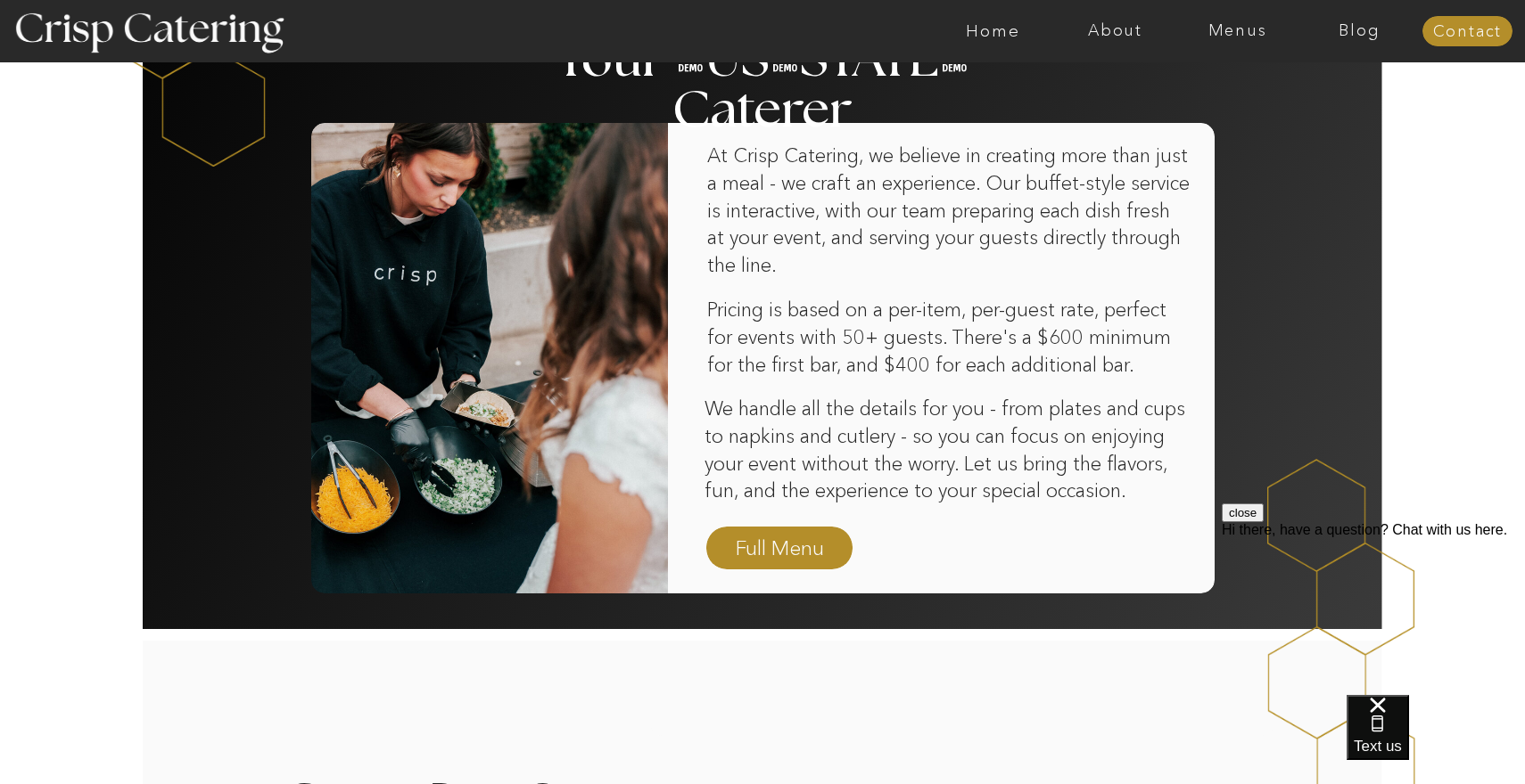
scroll to position [1137, 0]
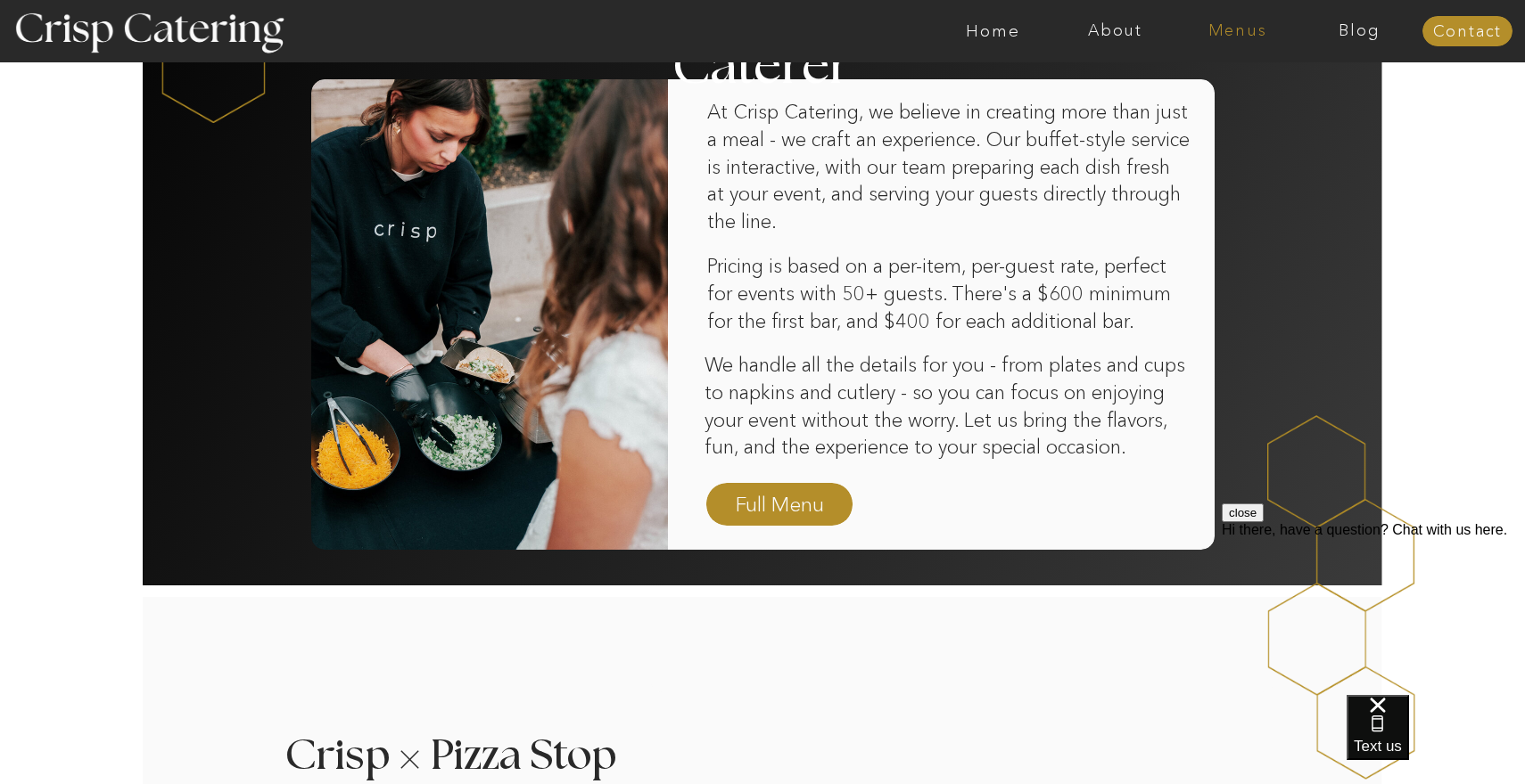
click at [1237, 37] on nav "Menus" at bounding box center [1238, 31] width 122 height 18
click at [1223, 109] on nav "Winter (Sep-Feb)" at bounding box center [1236, 105] width 147 height 17
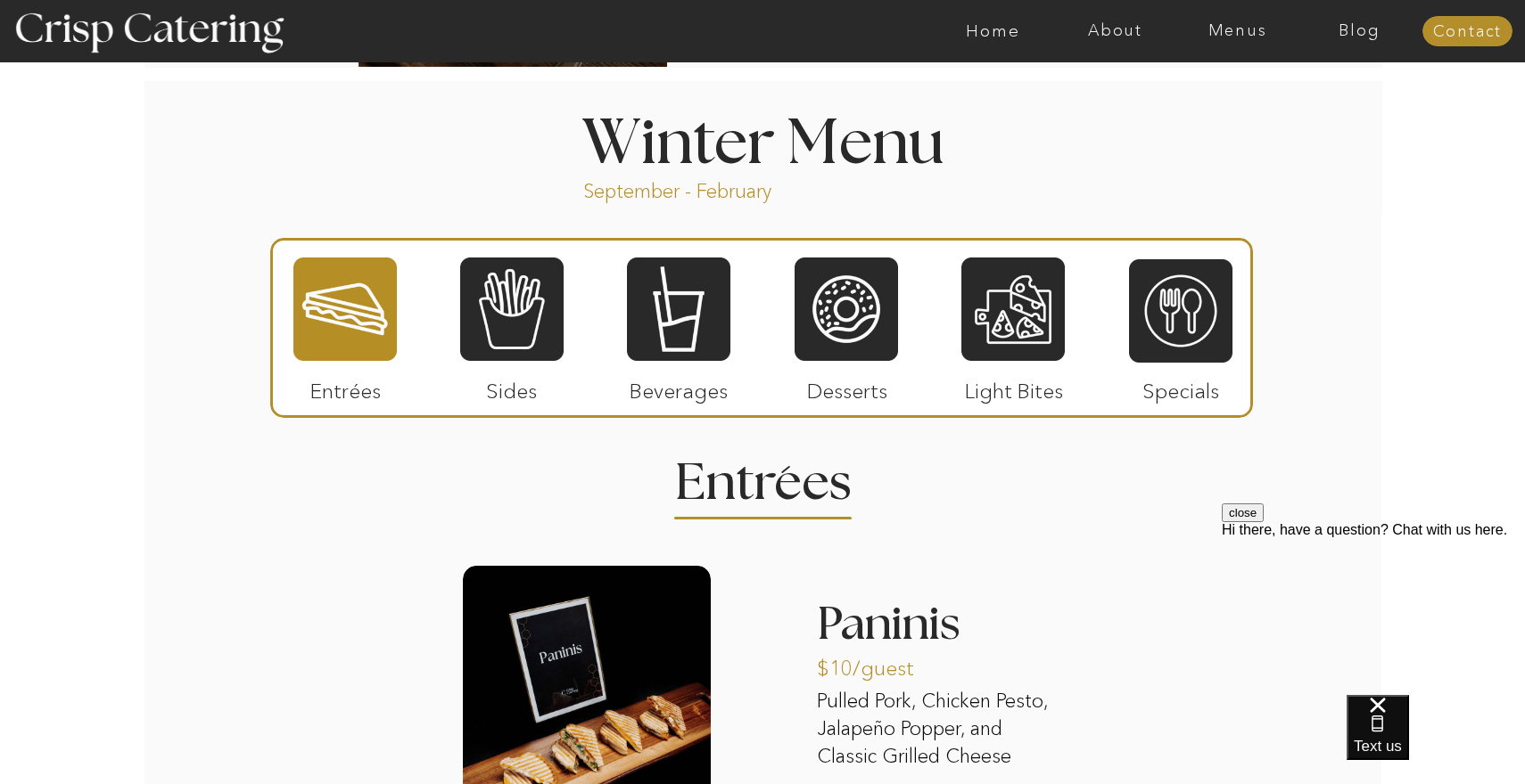
scroll to position [1890, 0]
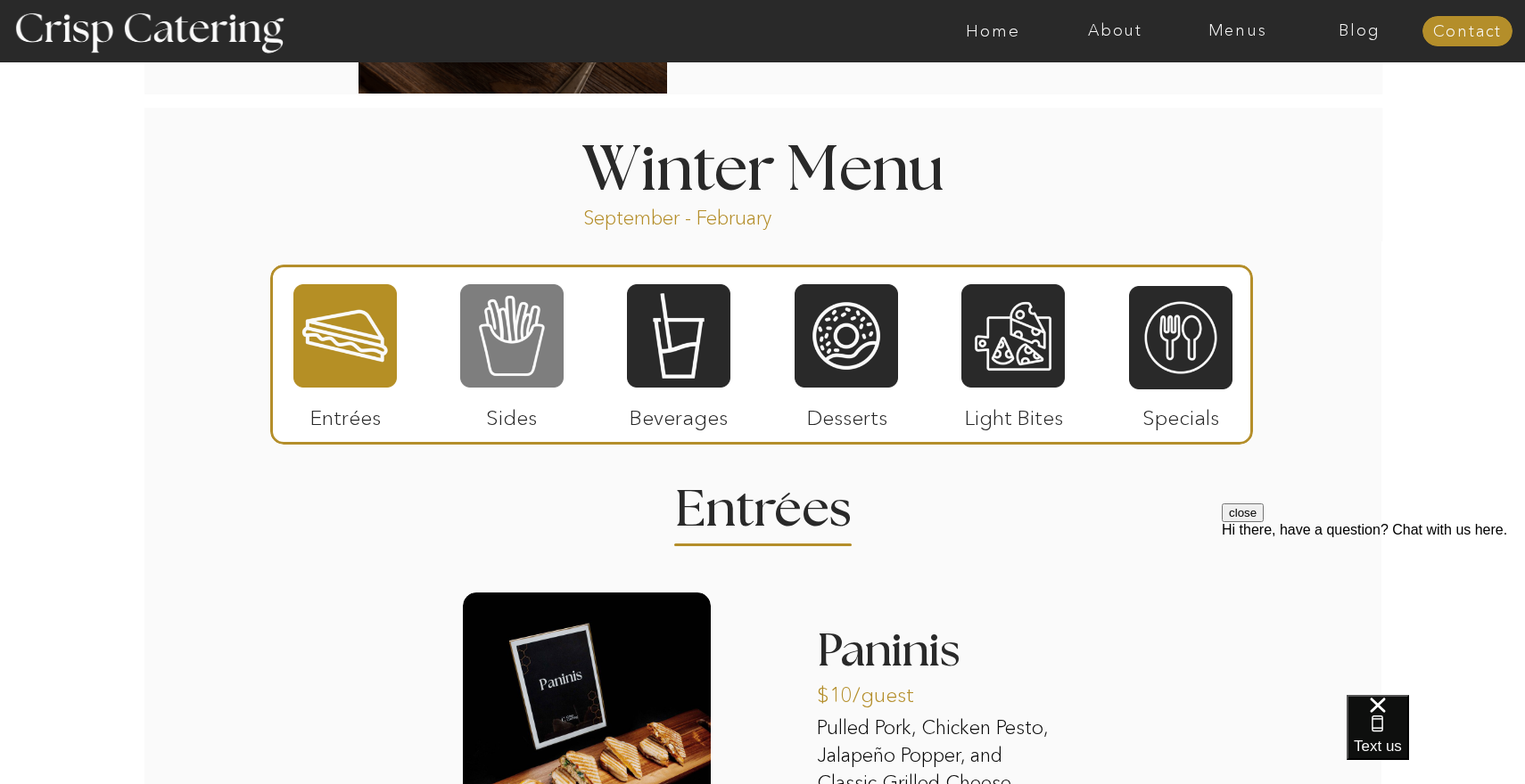
click at [489, 364] on div at bounding box center [512, 335] width 104 height 107
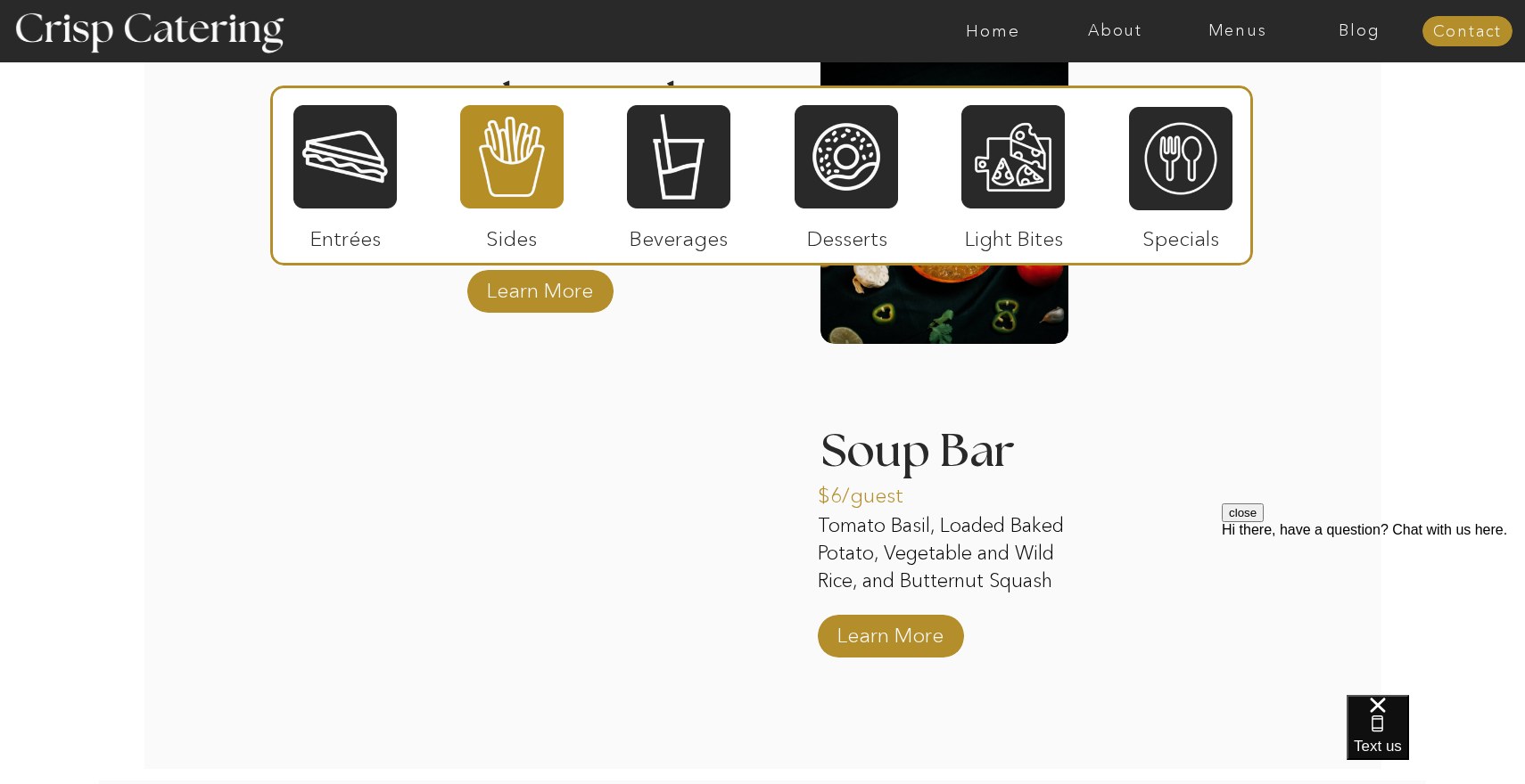
scroll to position [3121, 0]
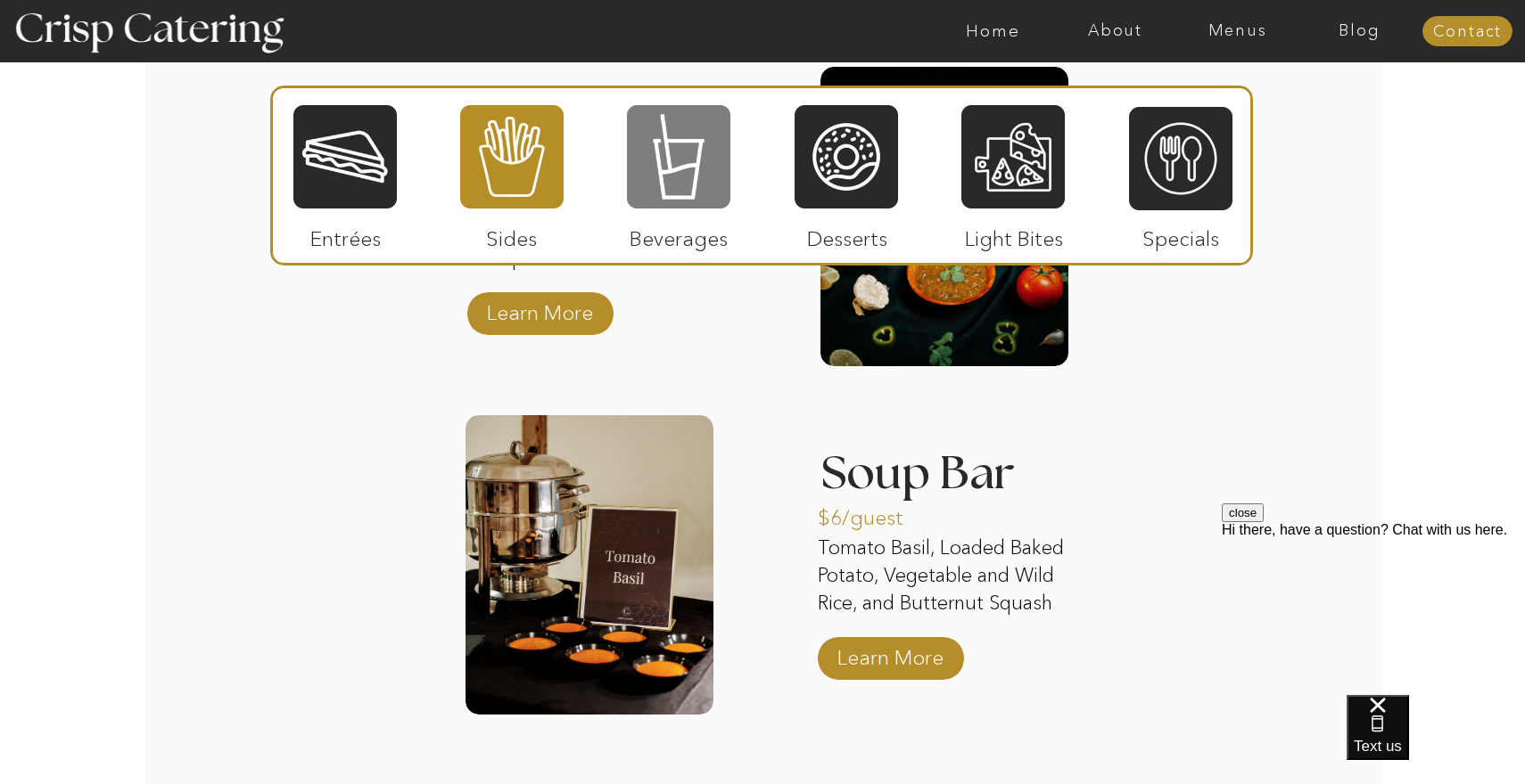
click at [674, 180] on div at bounding box center [679, 157] width 104 height 107
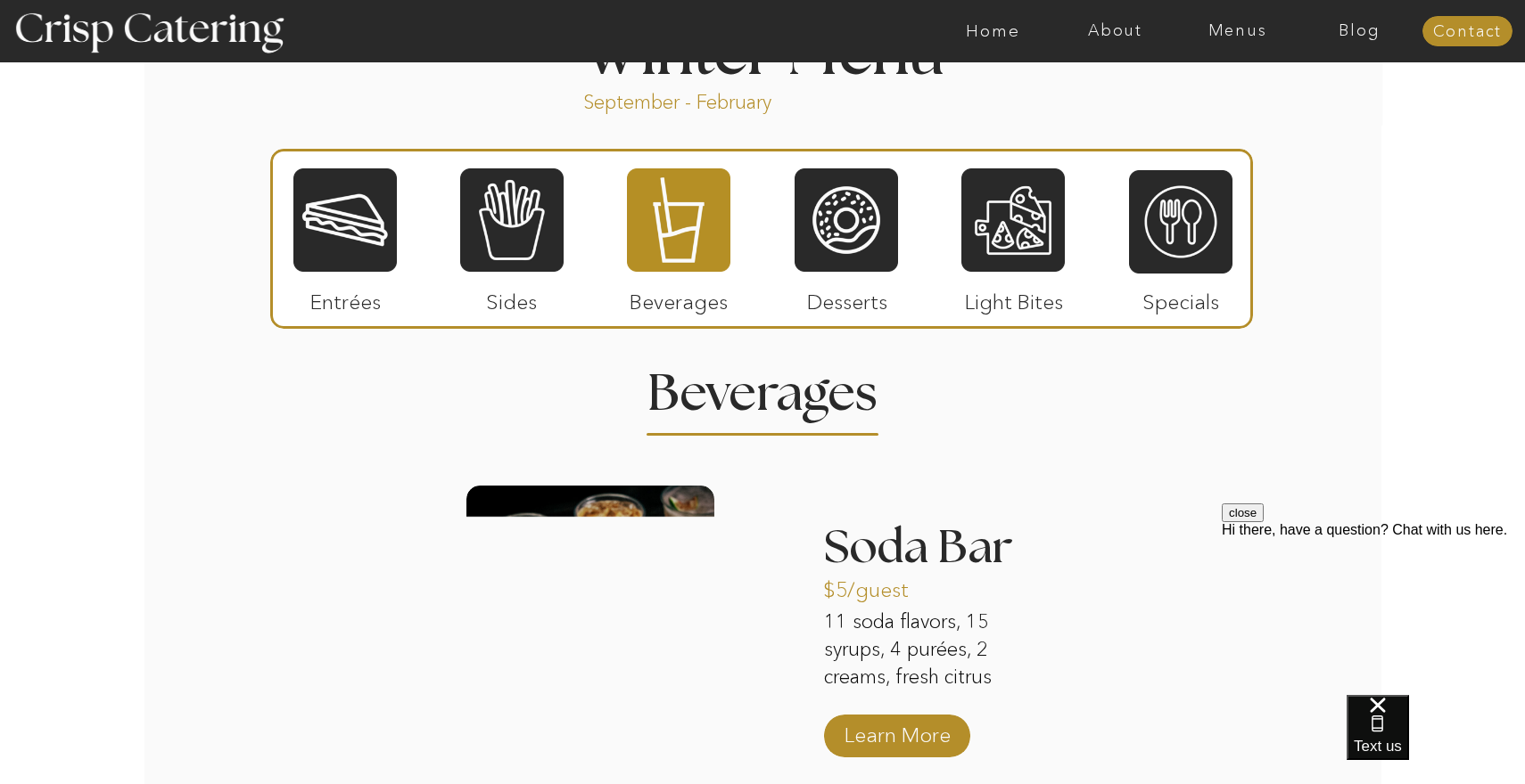
scroll to position [2005, 0]
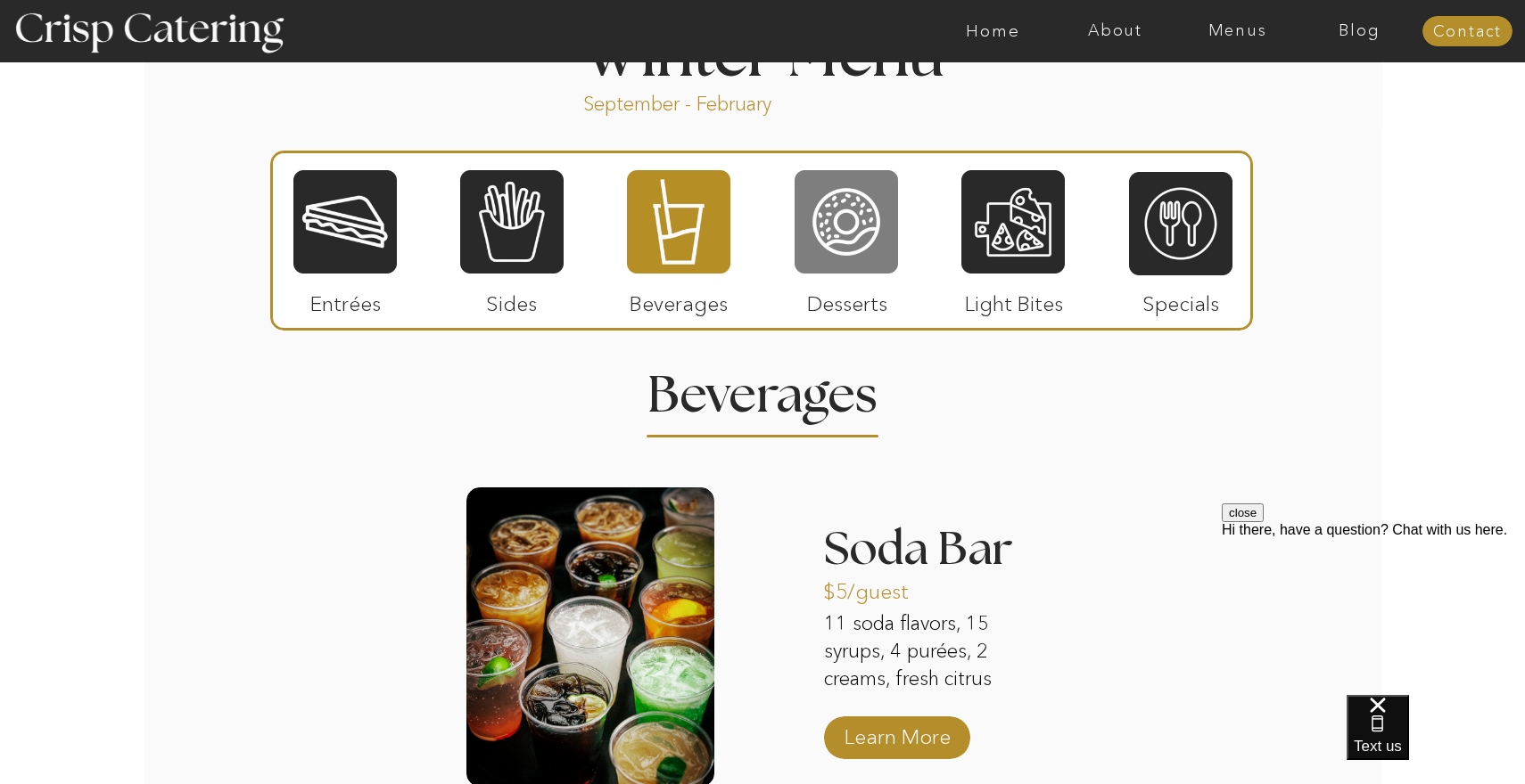
click at [841, 247] on div at bounding box center [846, 221] width 104 height 107
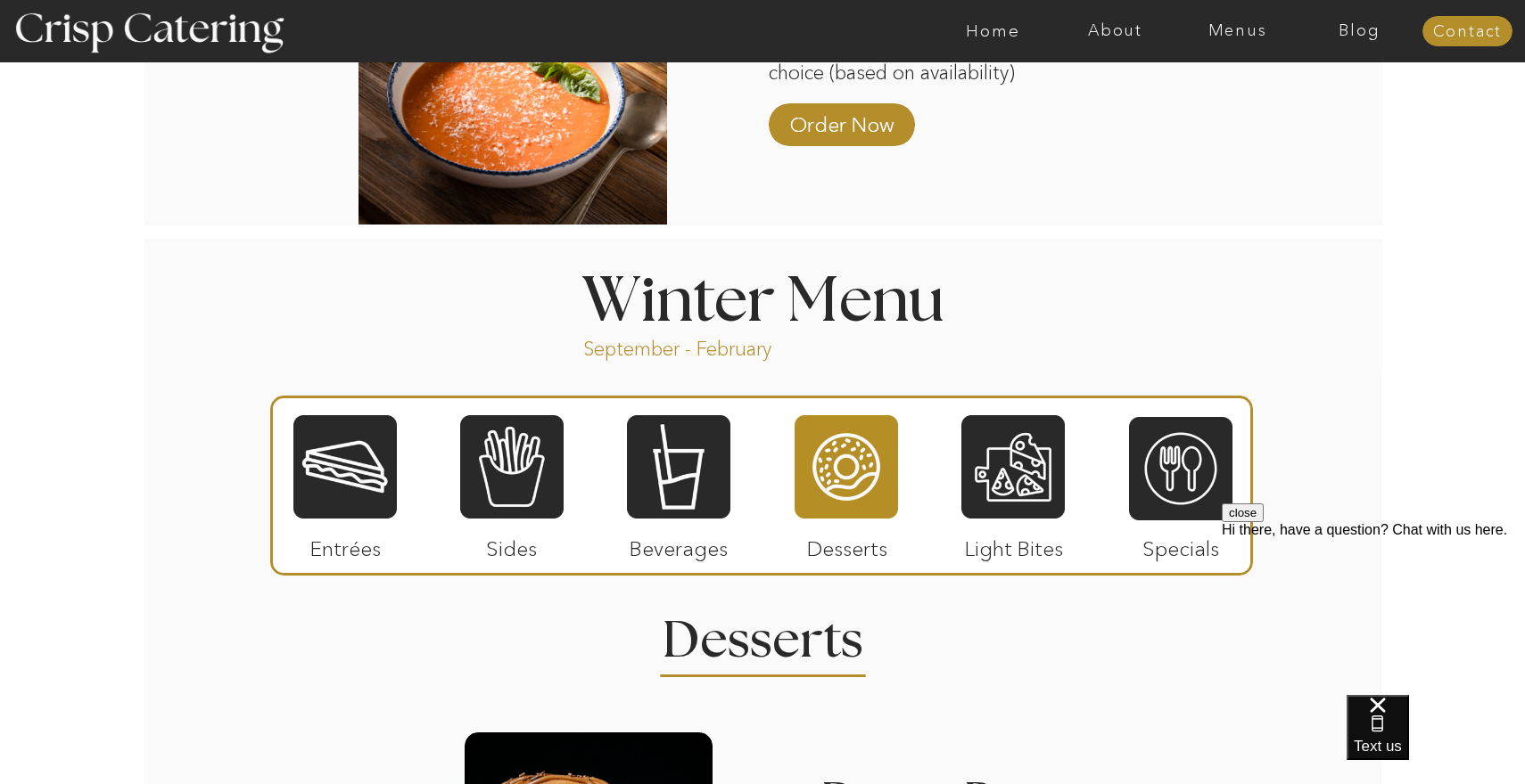
scroll to position [1655, 0]
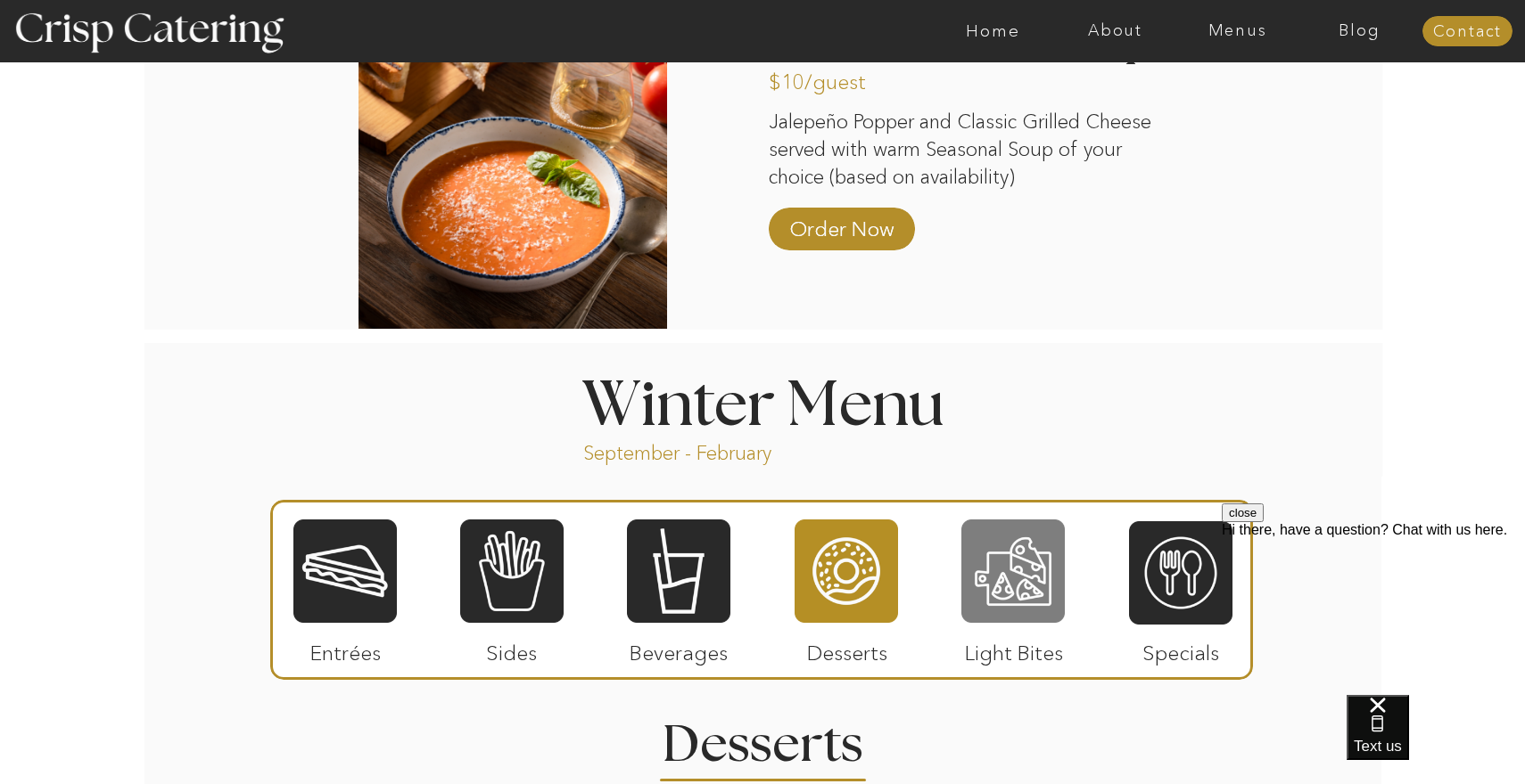
click at [993, 558] on div at bounding box center [1013, 571] width 104 height 107
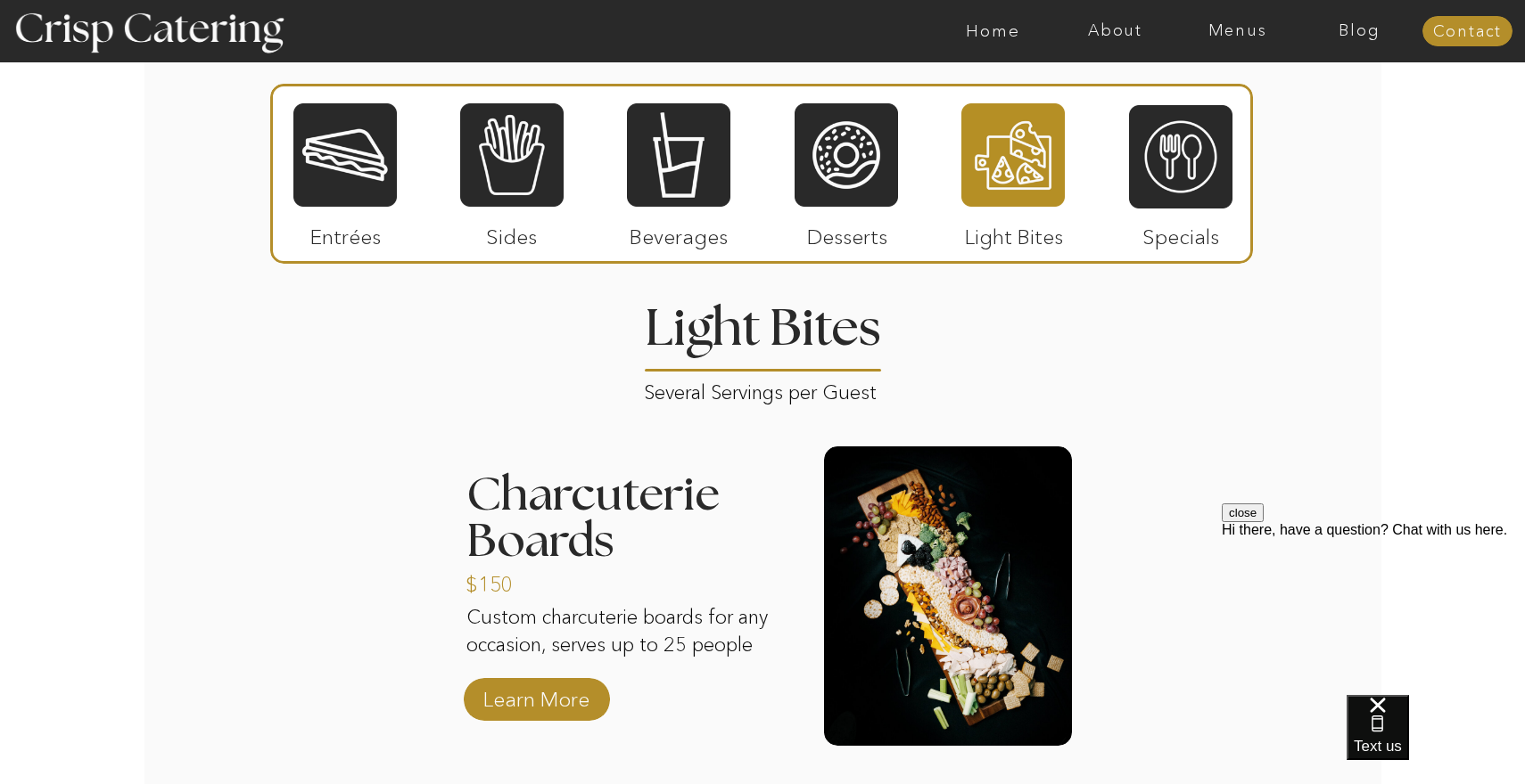
scroll to position [2063, 0]
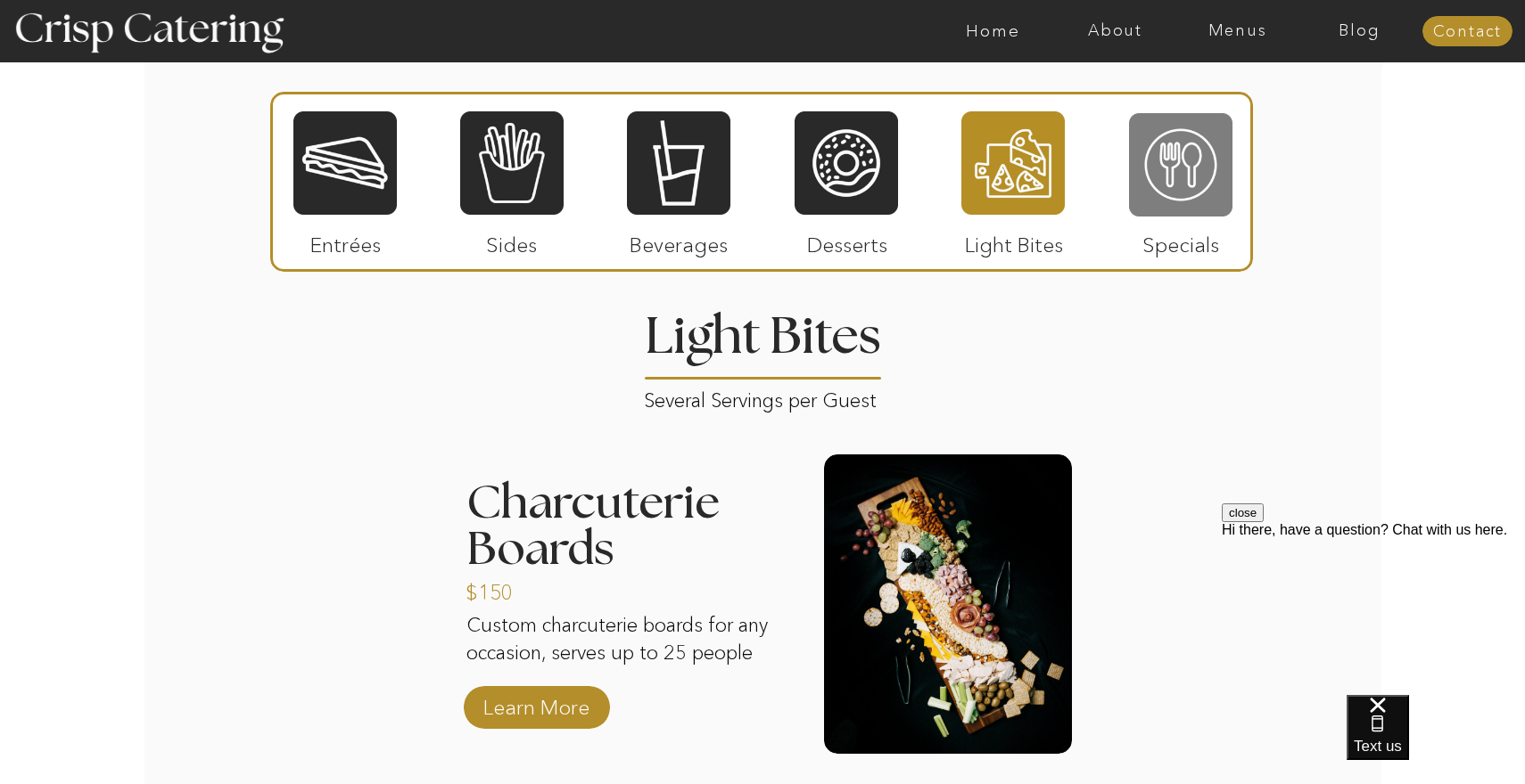
click at [1199, 192] on div at bounding box center [1181, 165] width 104 height 107
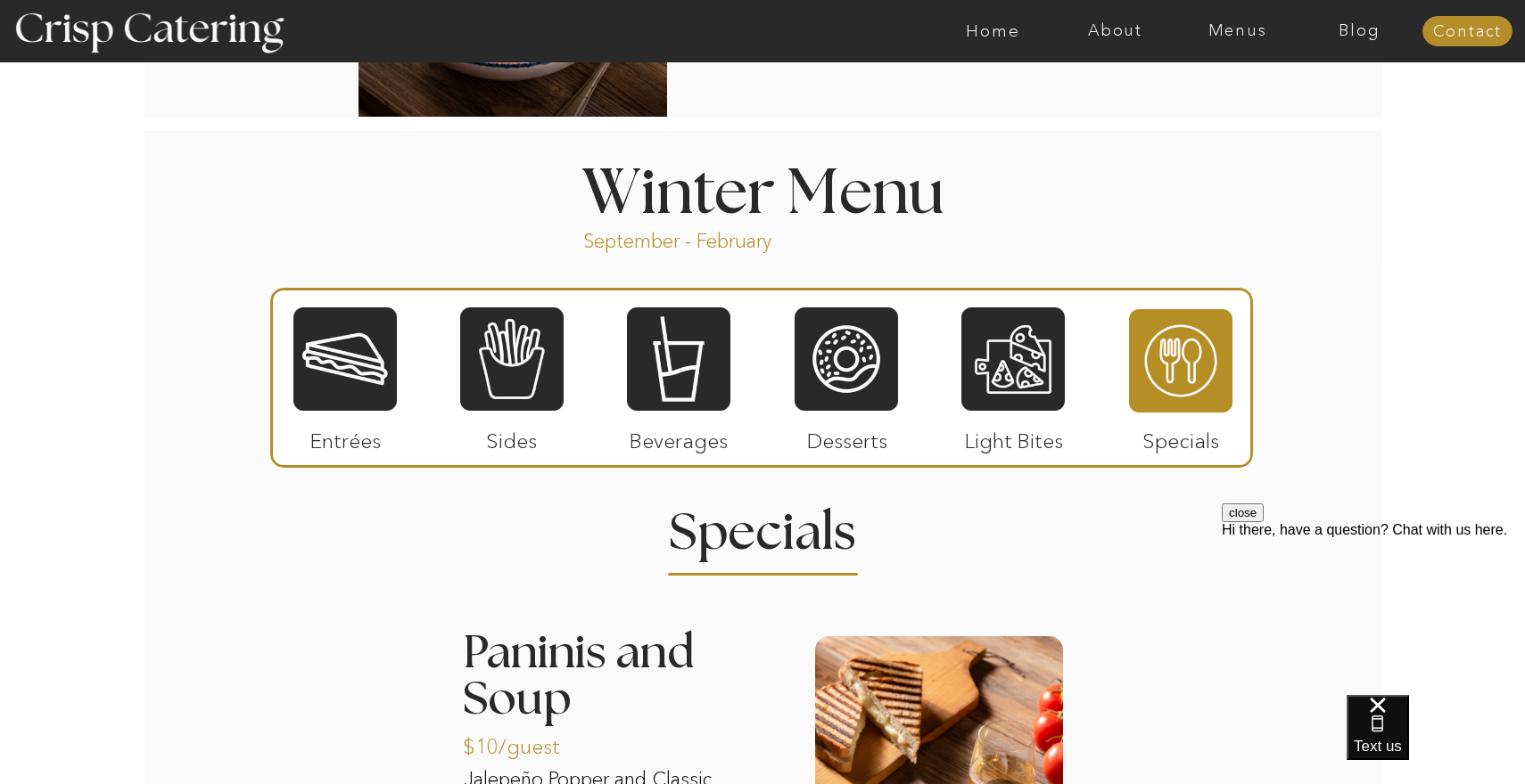
scroll to position [1749, 0]
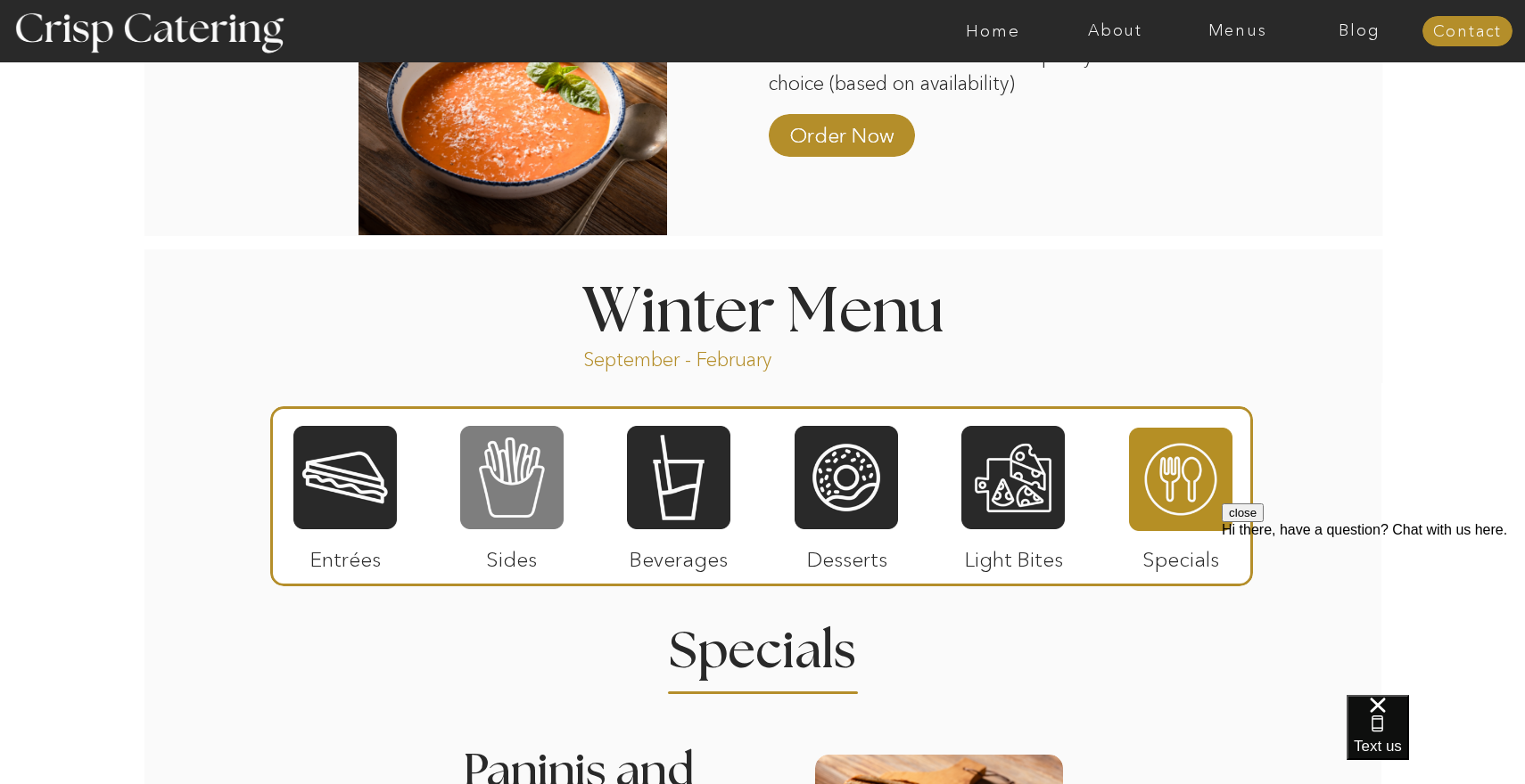
click at [534, 500] on div at bounding box center [512, 477] width 104 height 107
click at [0, 0] on div at bounding box center [0, 0] width 0 height 0
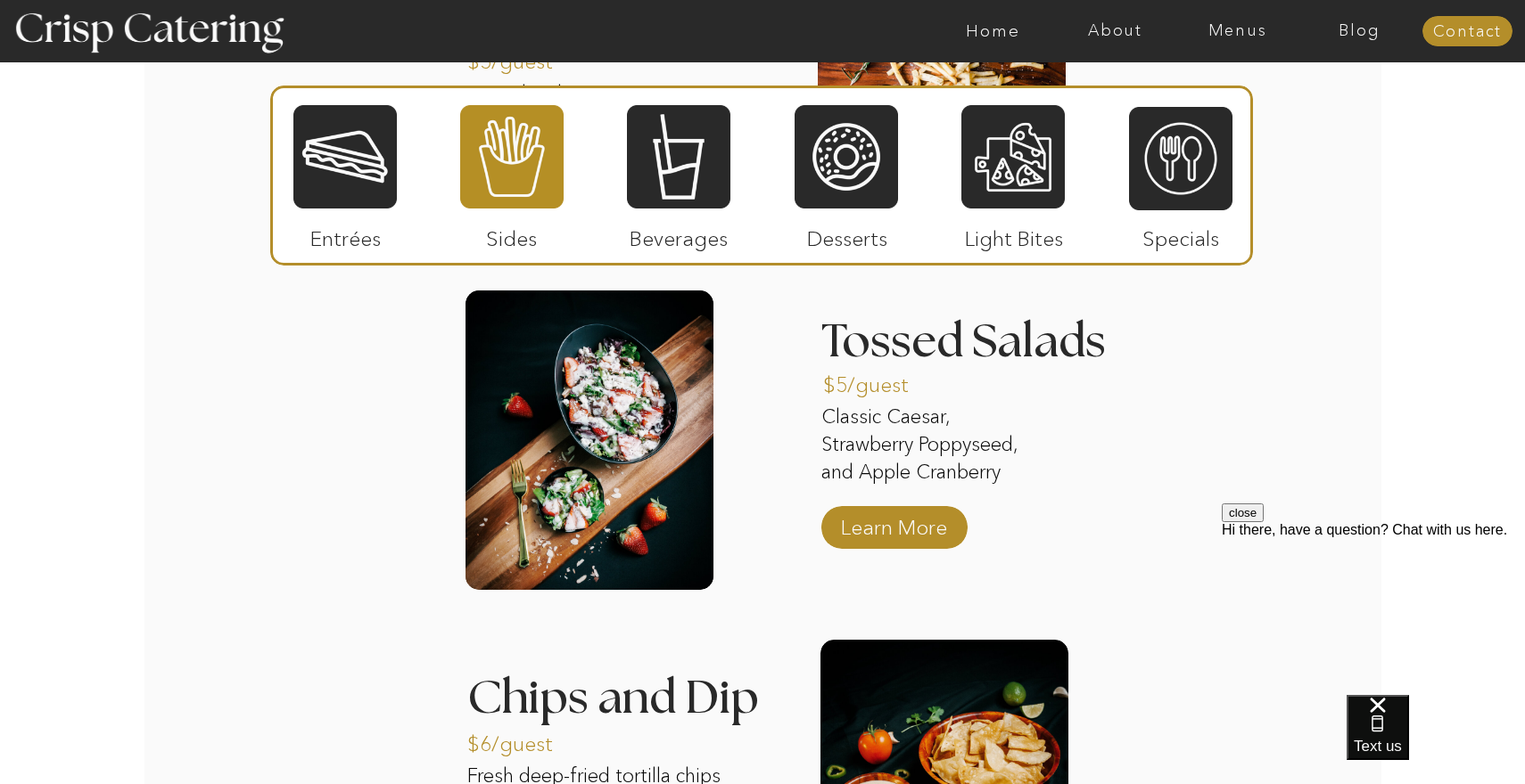
scroll to position [2554, 0]
